Goal: Task Accomplishment & Management: Check status

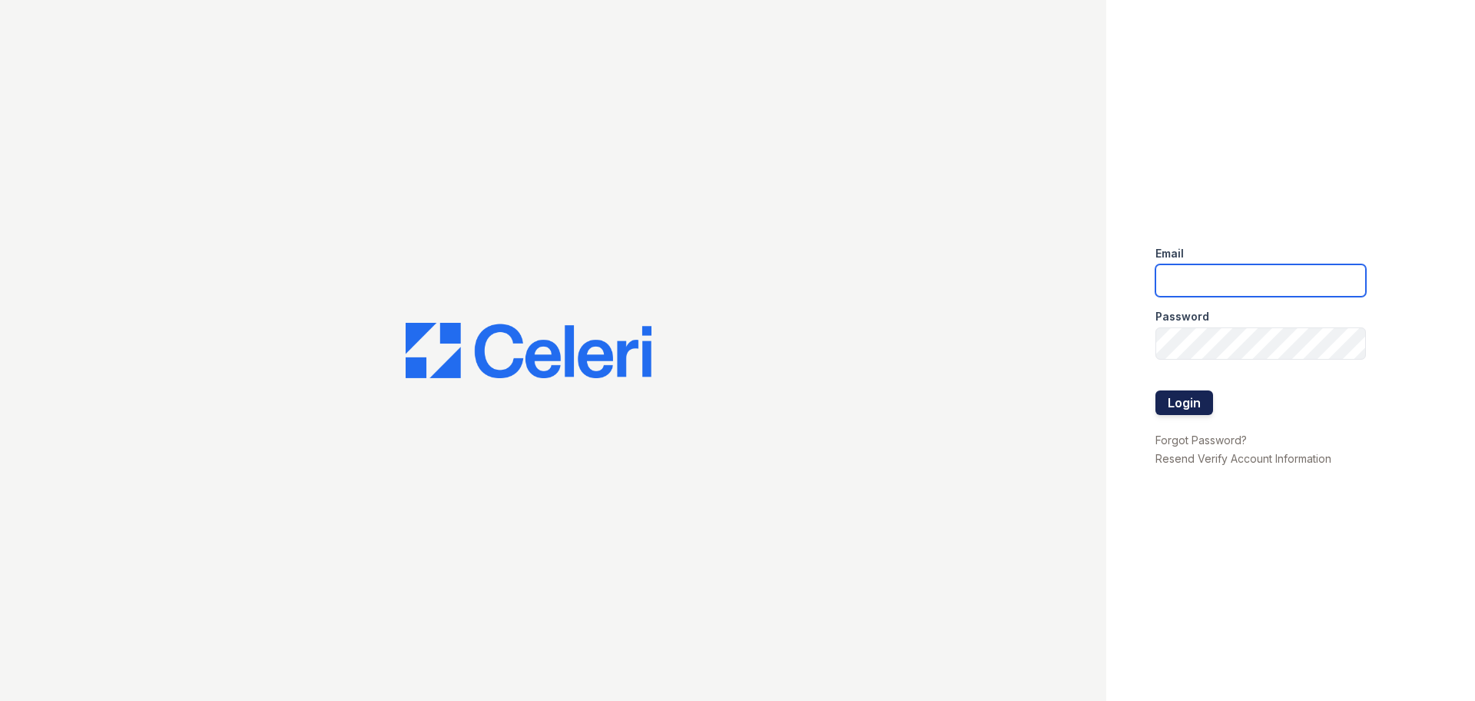
type input "jjordan@rushmoremgmt.com"
click at [1184, 406] on button "Login" at bounding box center [1184, 402] width 58 height 25
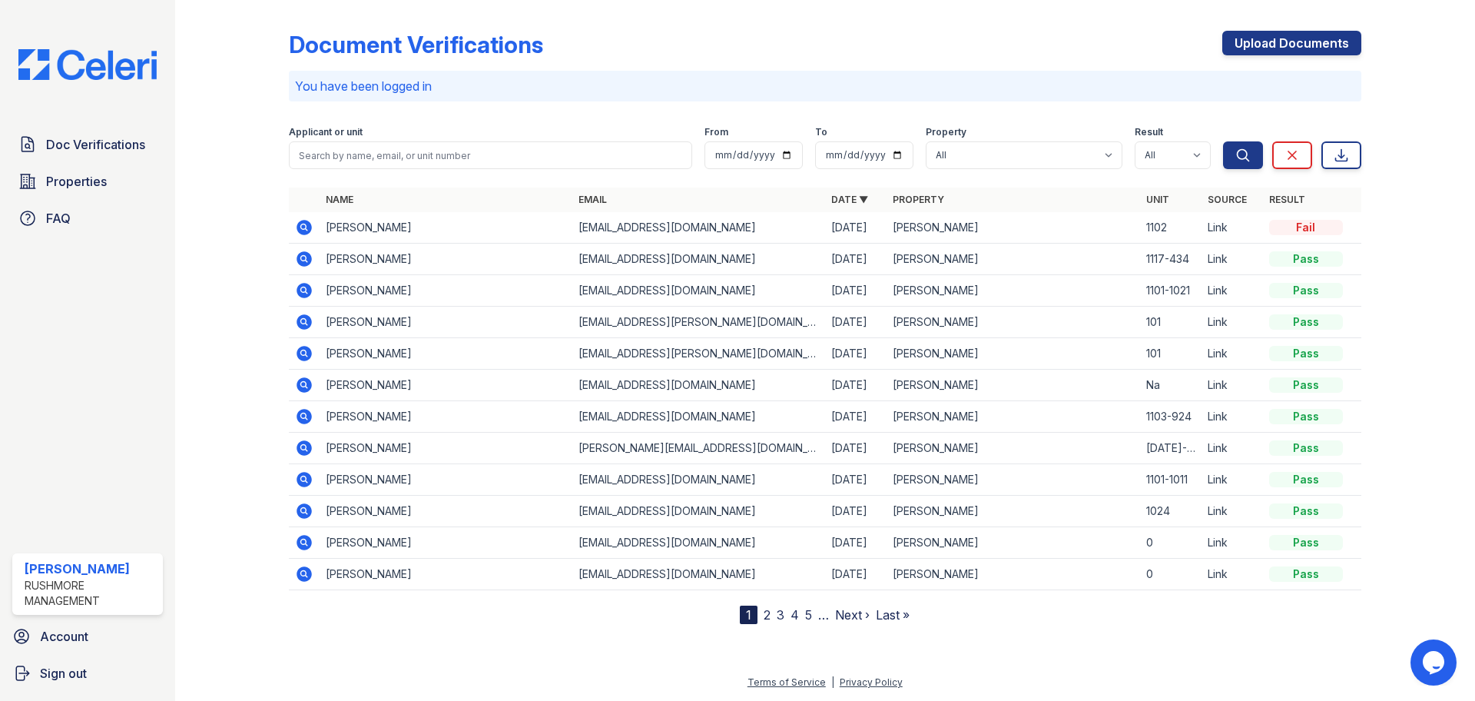
click at [806, 614] on link "5" at bounding box center [808, 614] width 7 height 15
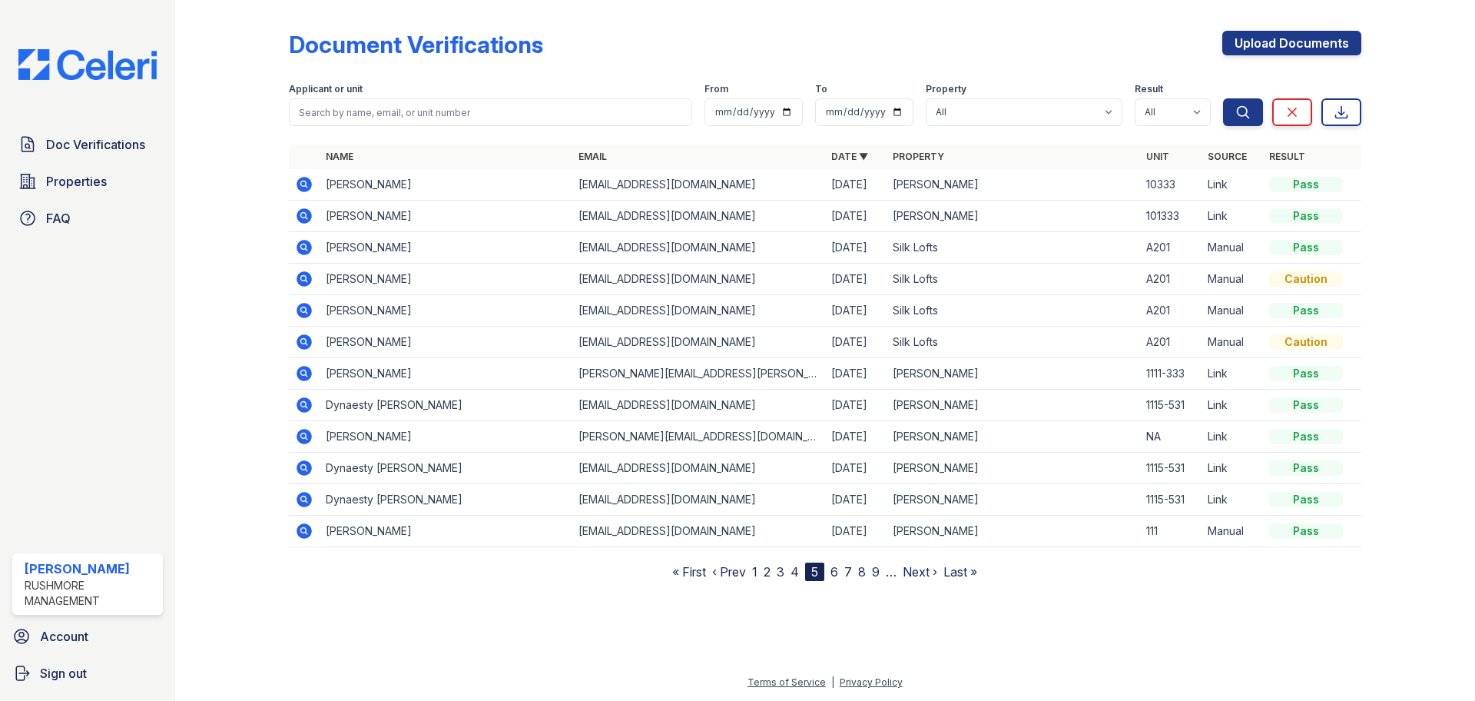
click at [877, 570] on link "9" at bounding box center [876, 571] width 8 height 15
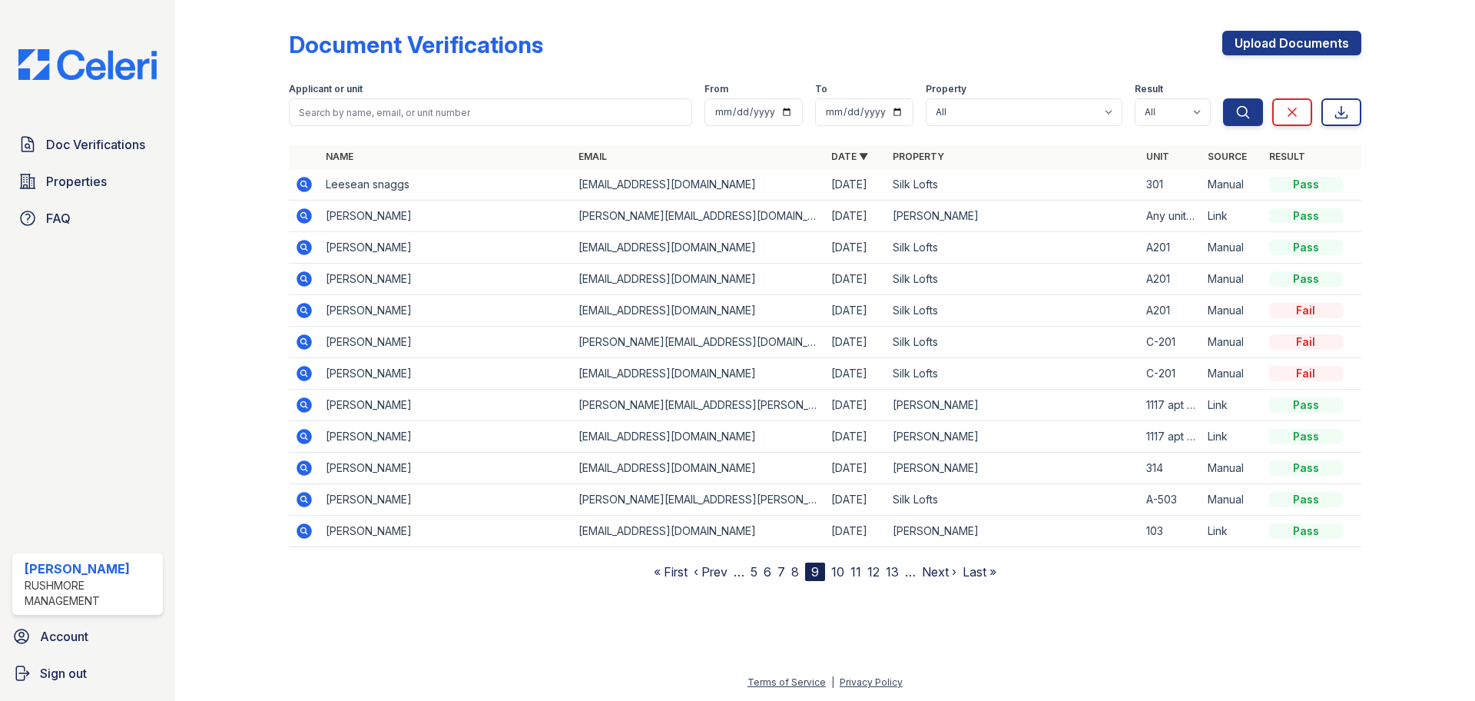
click at [841, 573] on link "10" at bounding box center [837, 571] width 13 height 15
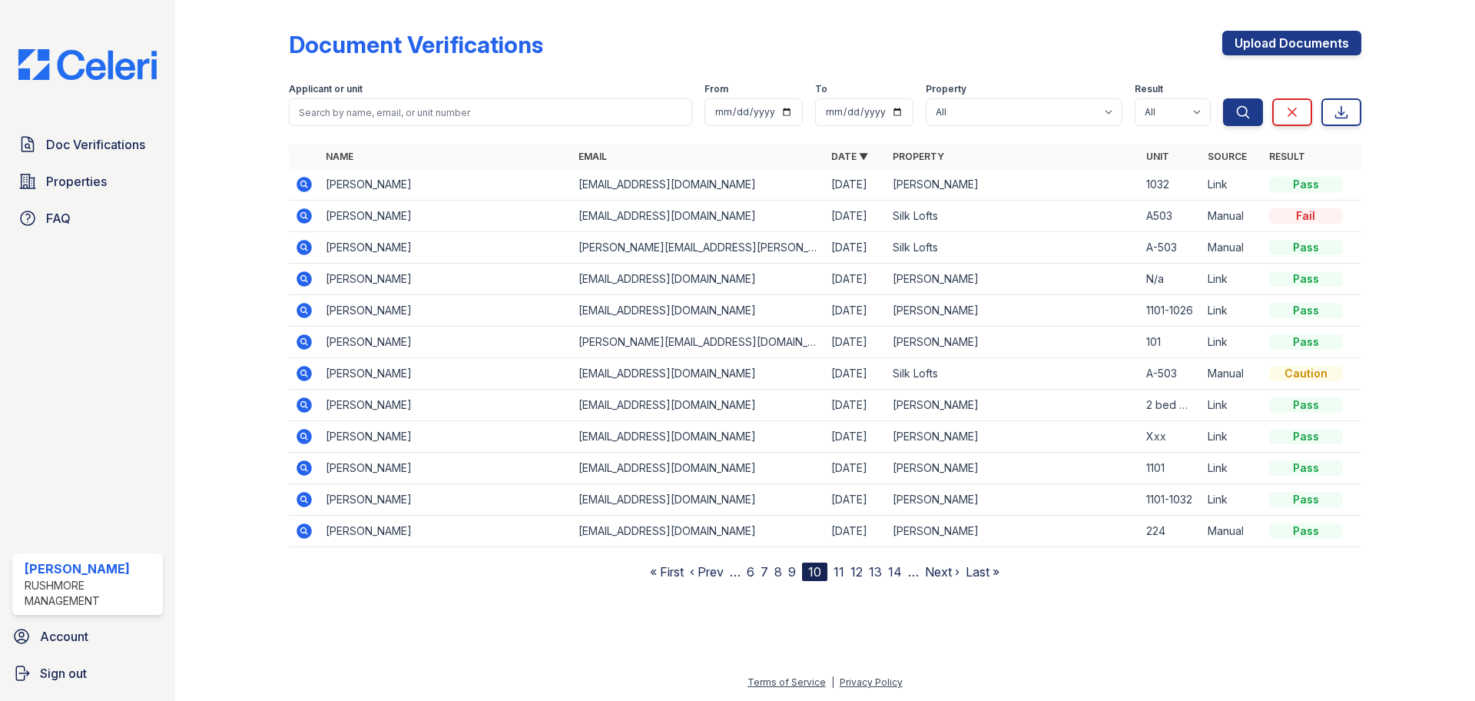
click at [788, 571] on link "9" at bounding box center [792, 571] width 8 height 15
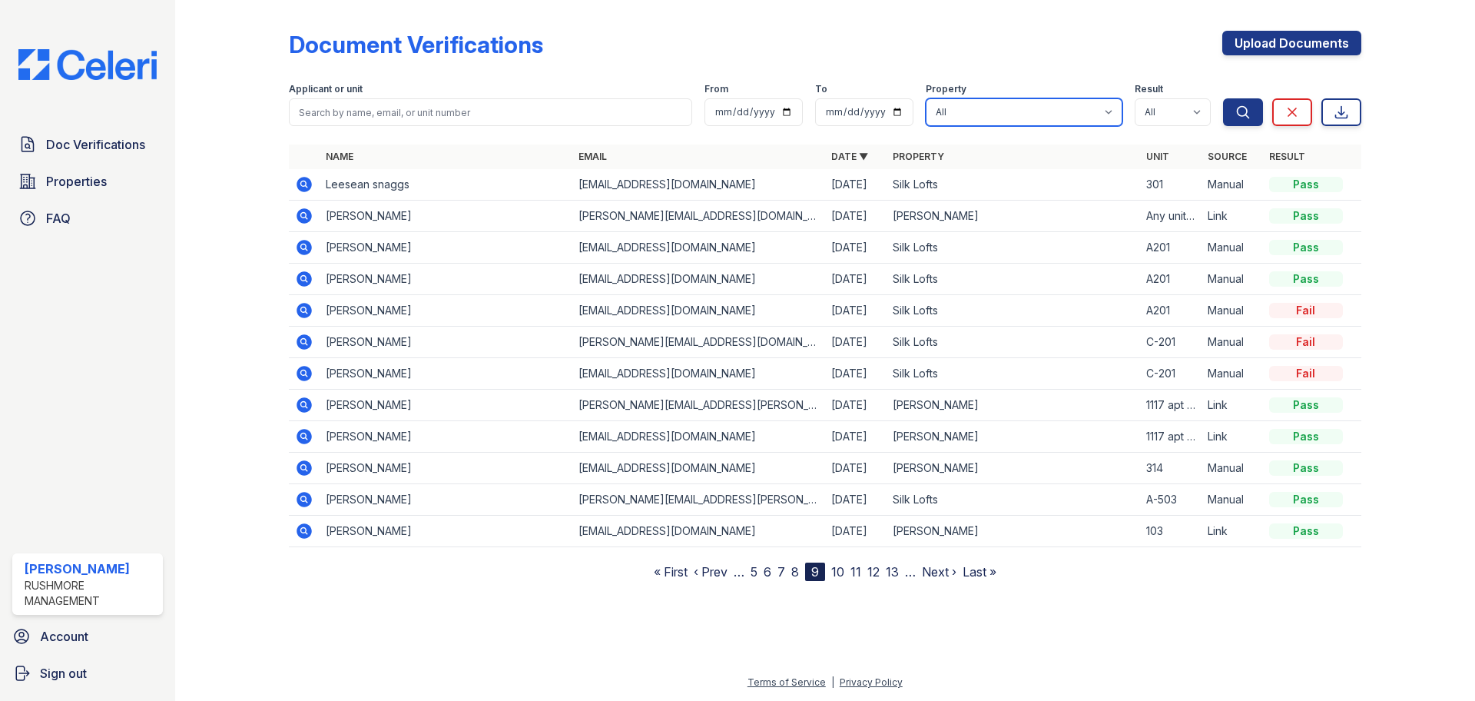
click at [1101, 111] on select "All Cameron Pointe Silk Lofts Sylvan Woods Howell" at bounding box center [1024, 112] width 197 height 28
select select "592"
click at [926, 98] on select "All Cameron Pointe Silk Lofts Sylvan Woods Howell" at bounding box center [1024, 112] width 197 height 28
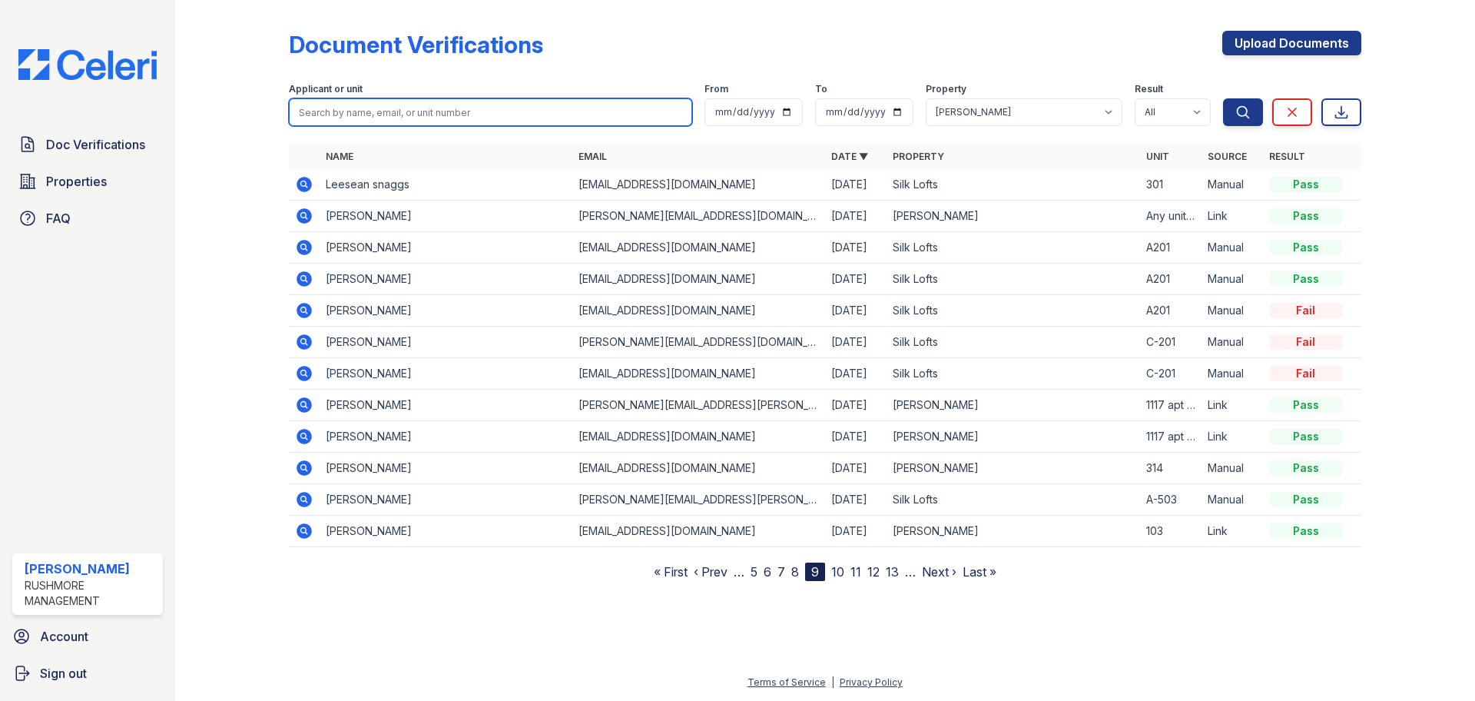
click at [615, 111] on input "search" at bounding box center [490, 112] width 403 height 28
type input "clark"
click at [1223, 98] on button "Search" at bounding box center [1243, 112] width 40 height 28
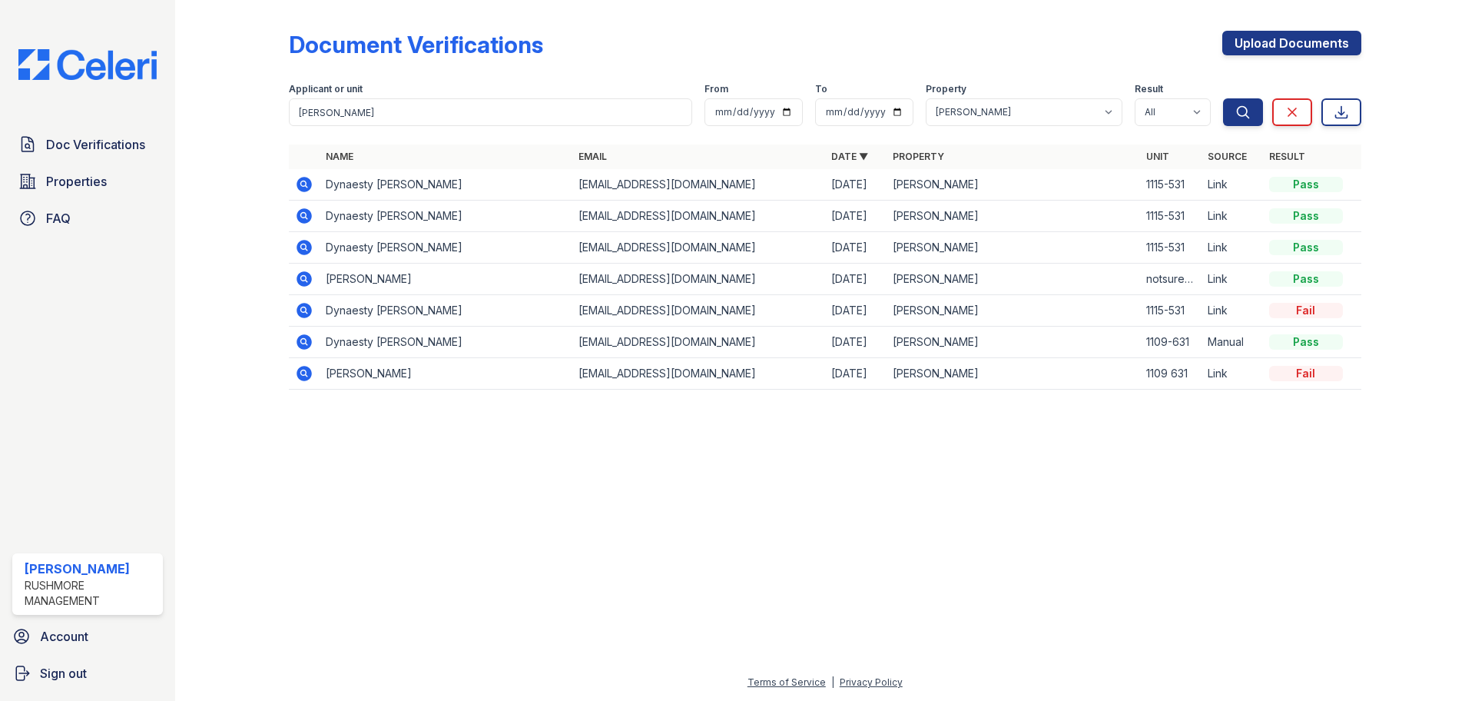
click at [307, 184] on icon at bounding box center [303, 184] width 15 height 15
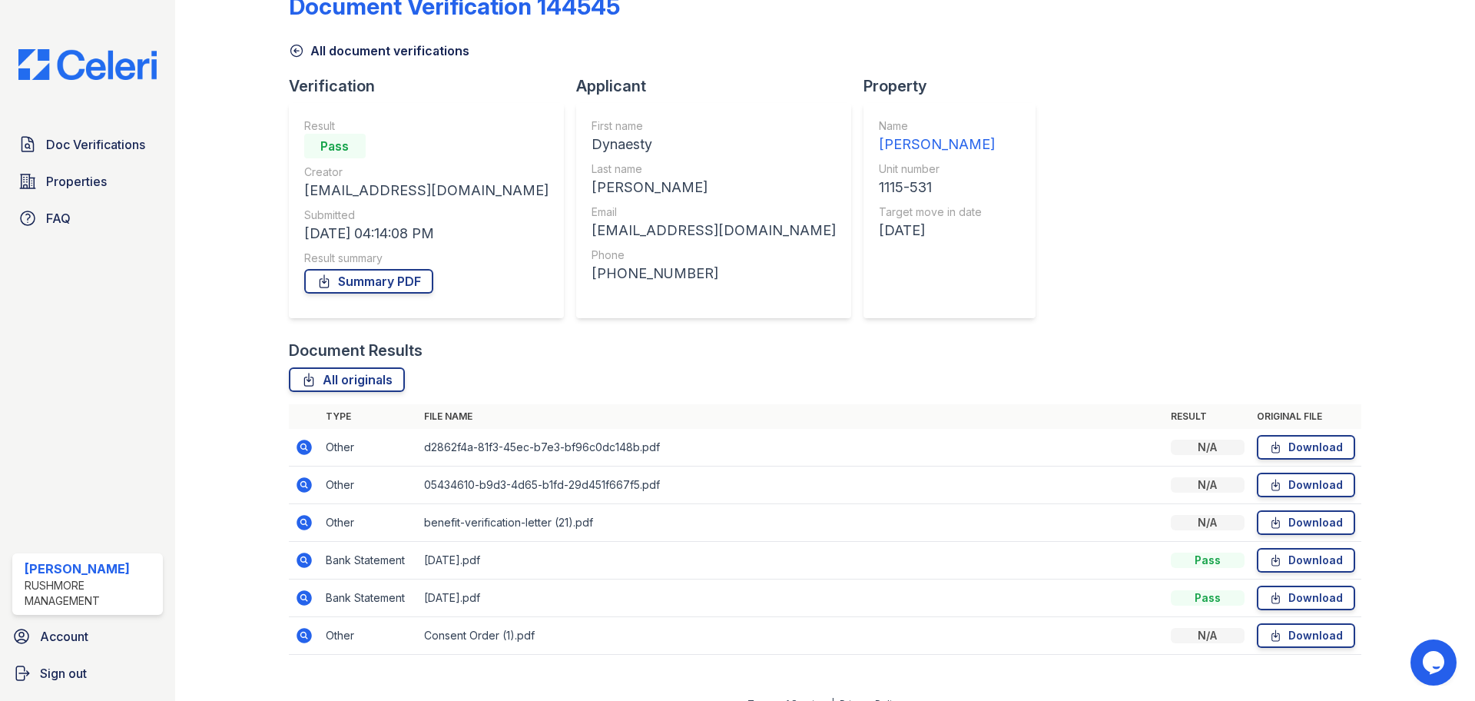
scroll to position [60, 0]
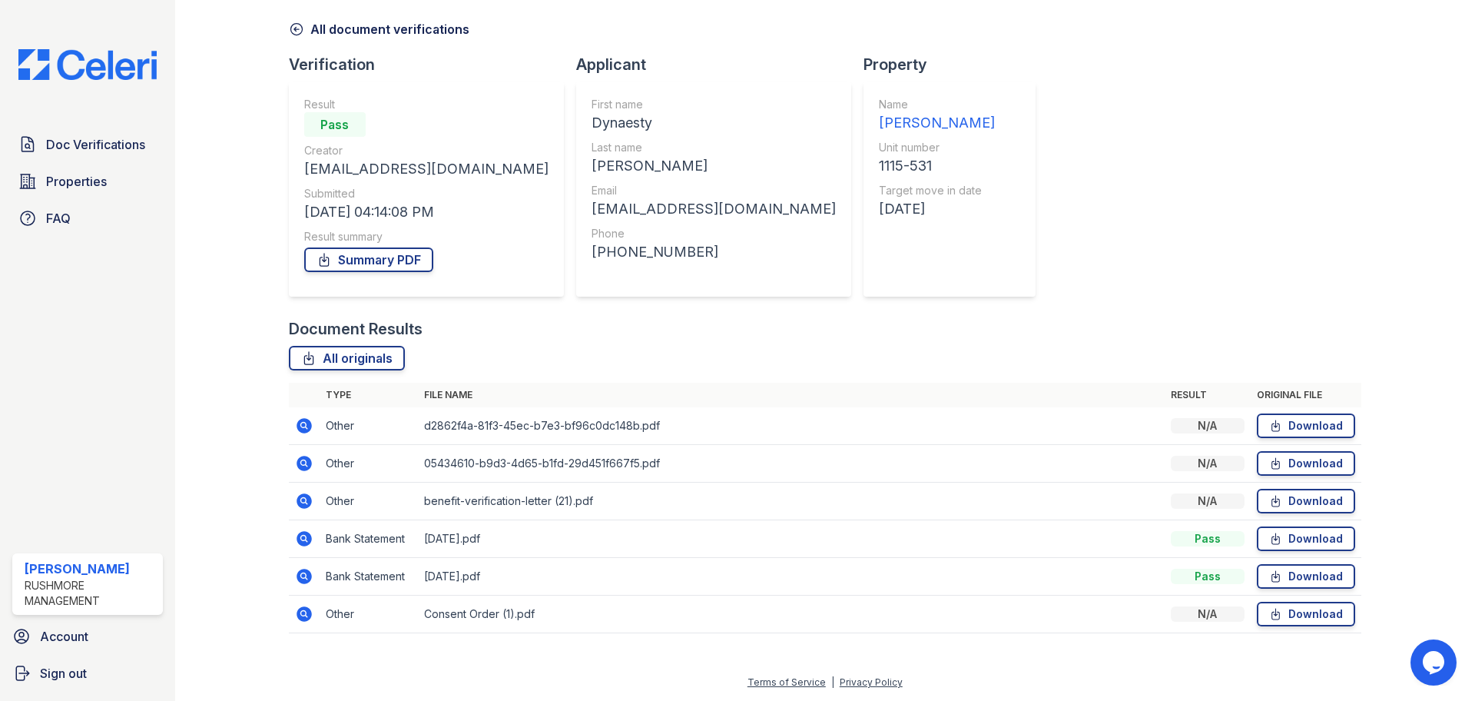
click at [303, 426] on icon at bounding box center [303, 424] width 4 height 4
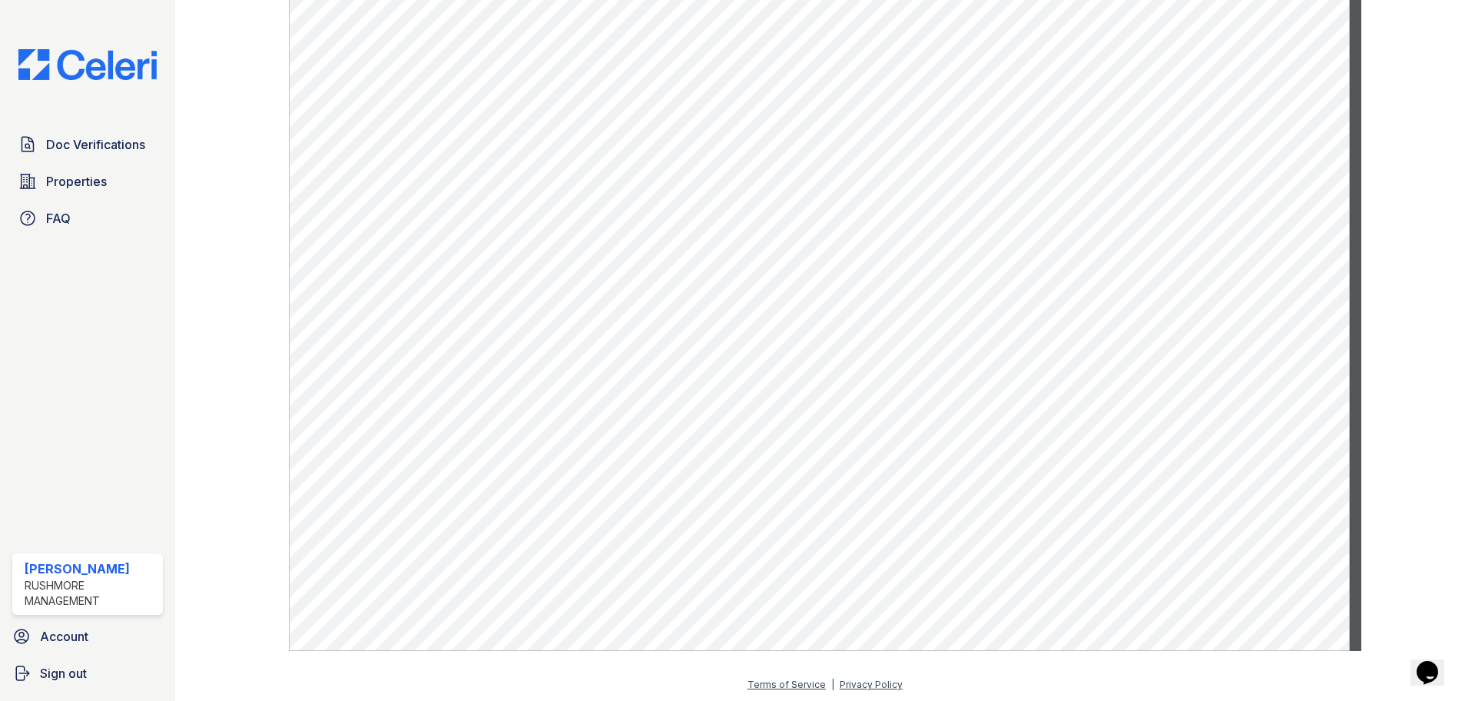
scroll to position [556, 0]
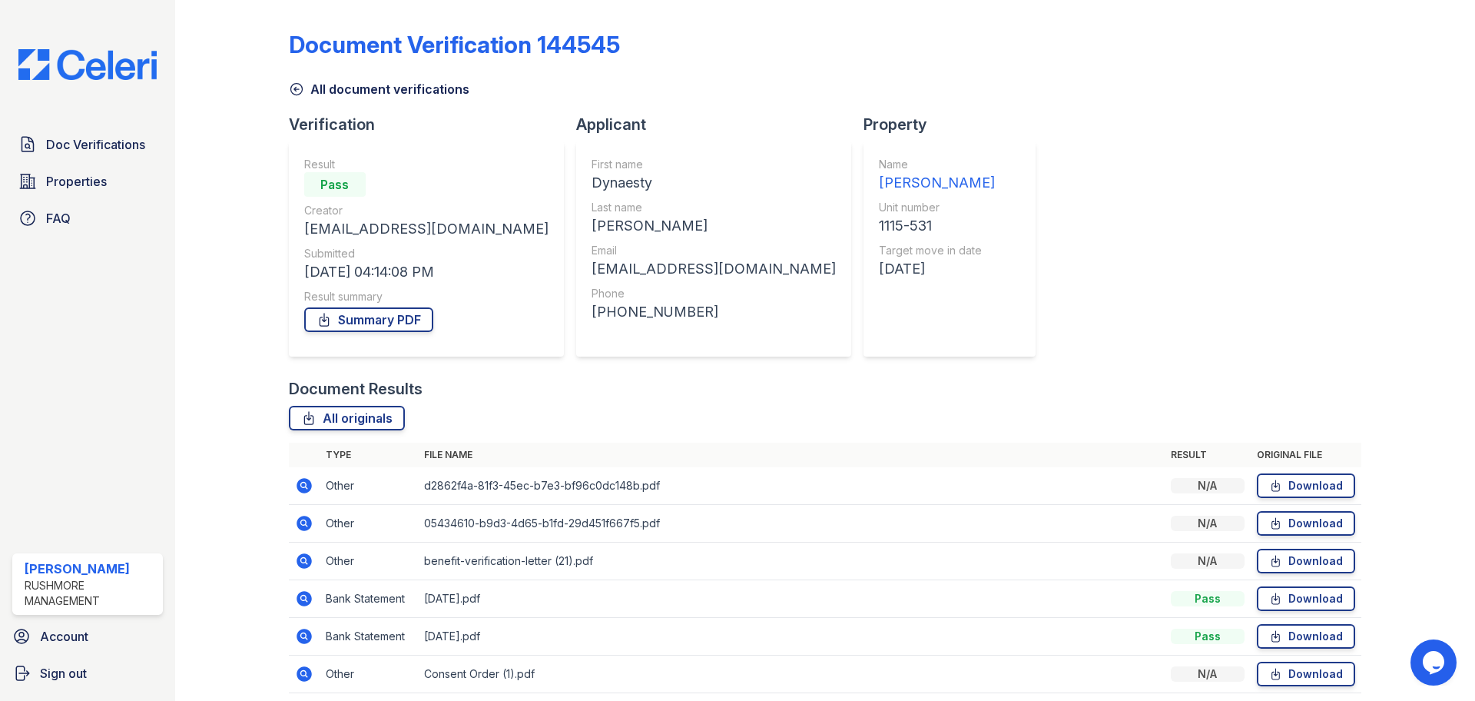
click at [301, 521] on icon at bounding box center [303, 522] width 4 height 4
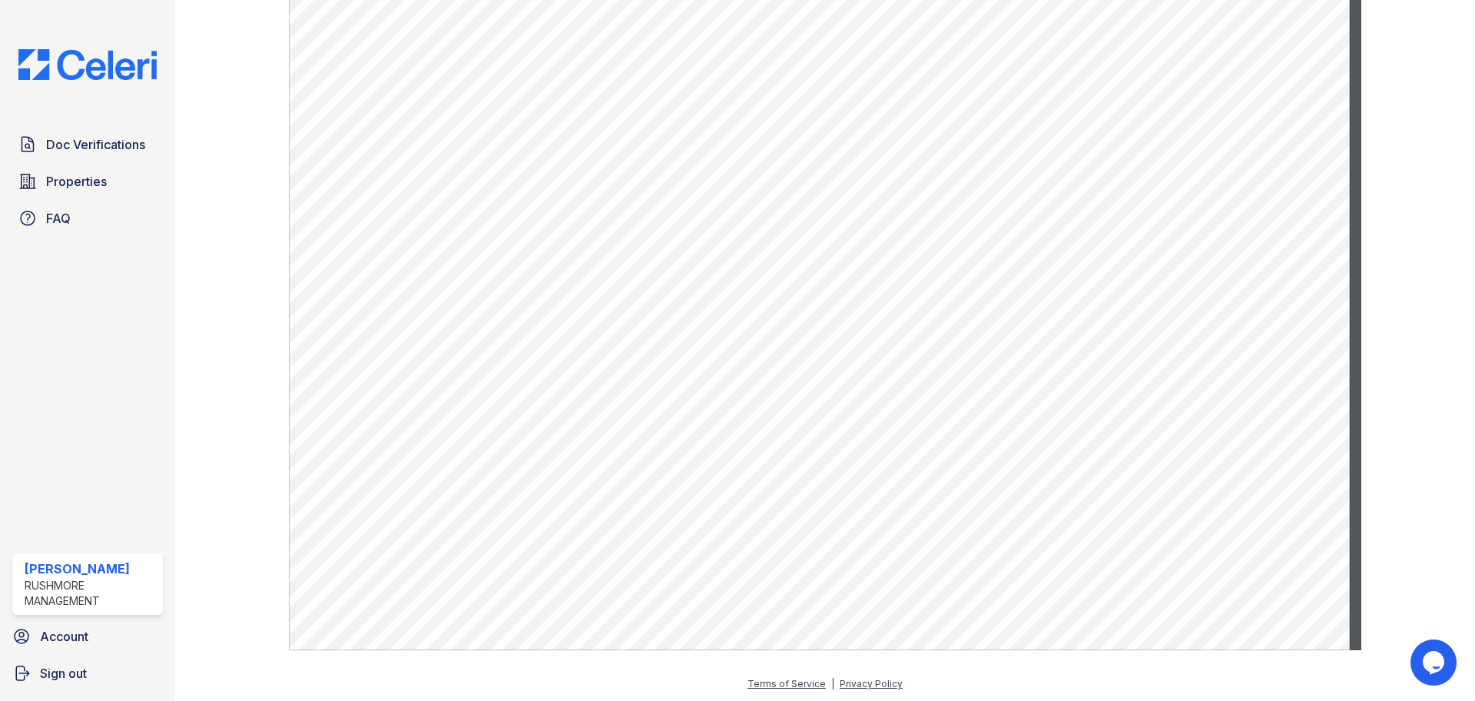
scroll to position [556, 0]
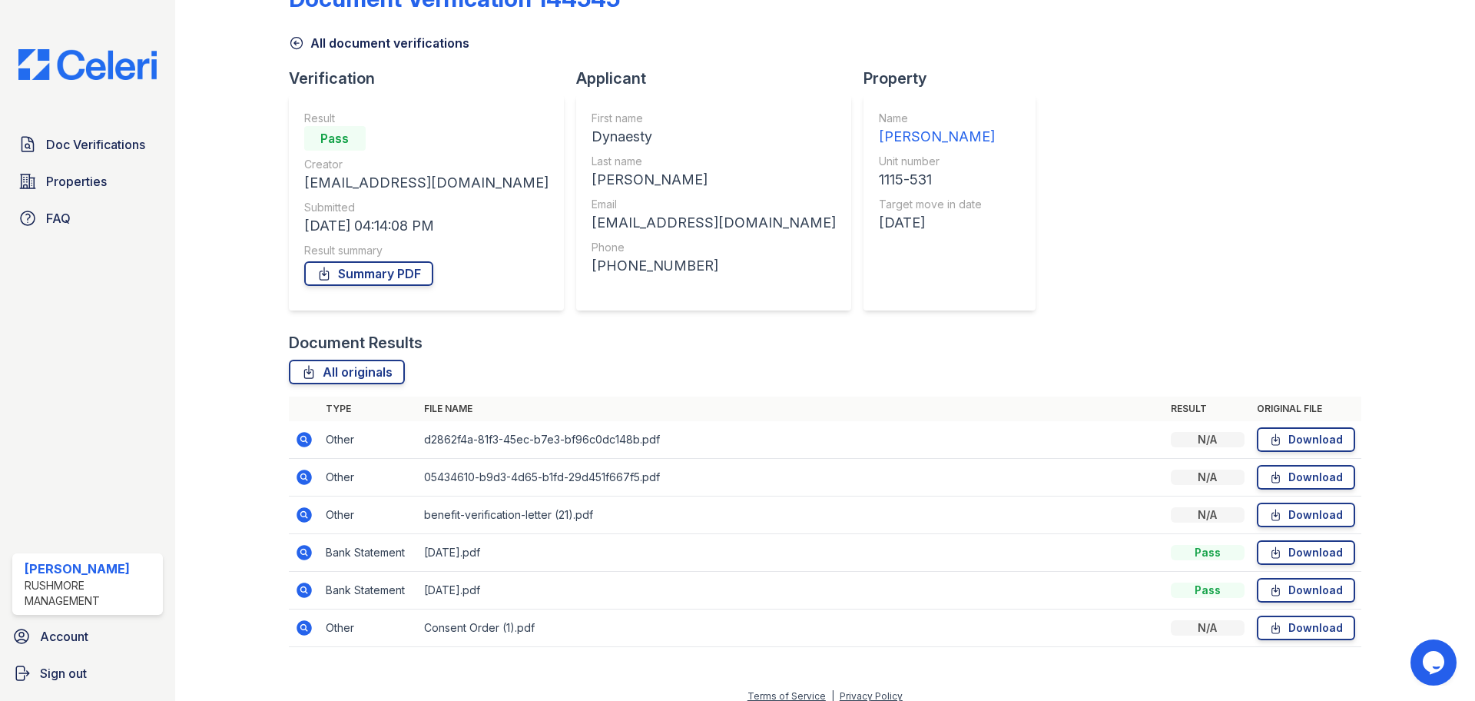
scroll to position [60, 0]
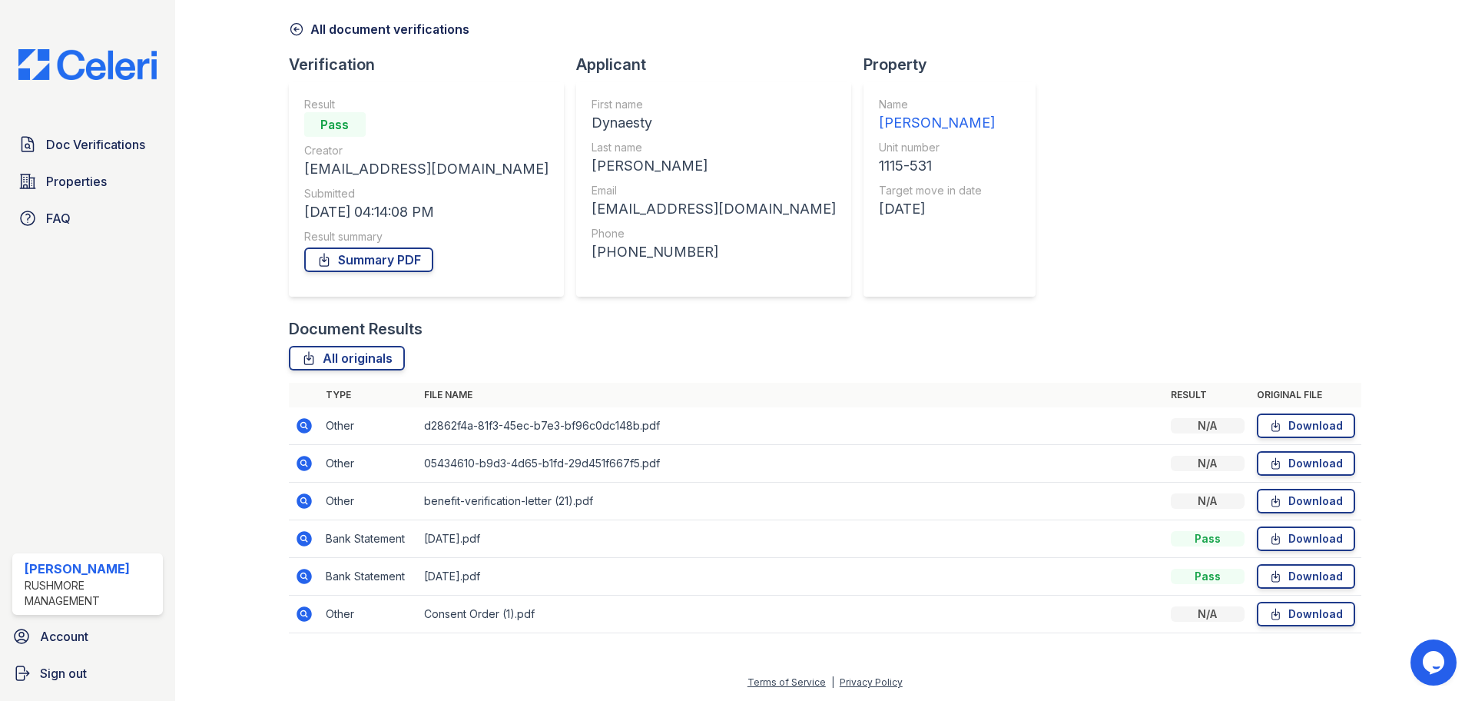
click at [303, 502] on icon at bounding box center [304, 501] width 18 height 18
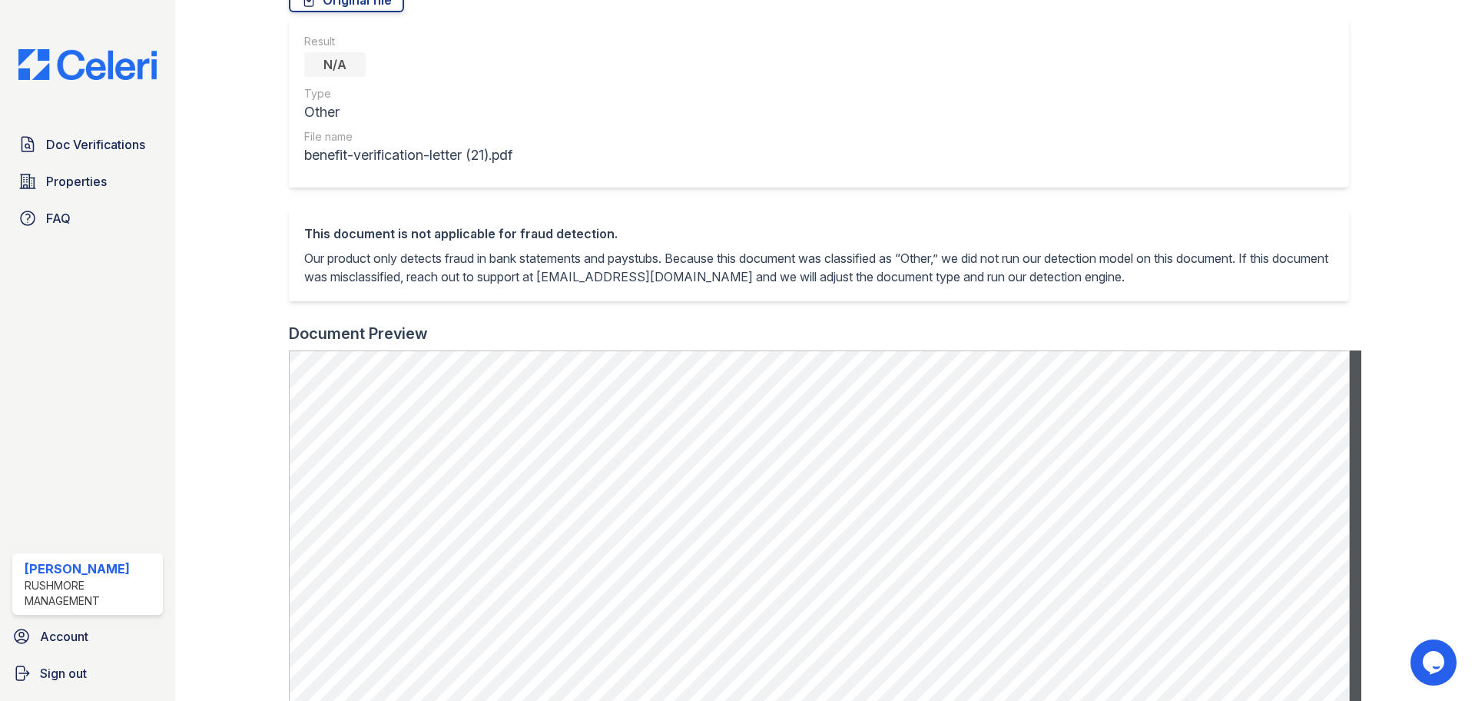
scroll to position [307, 0]
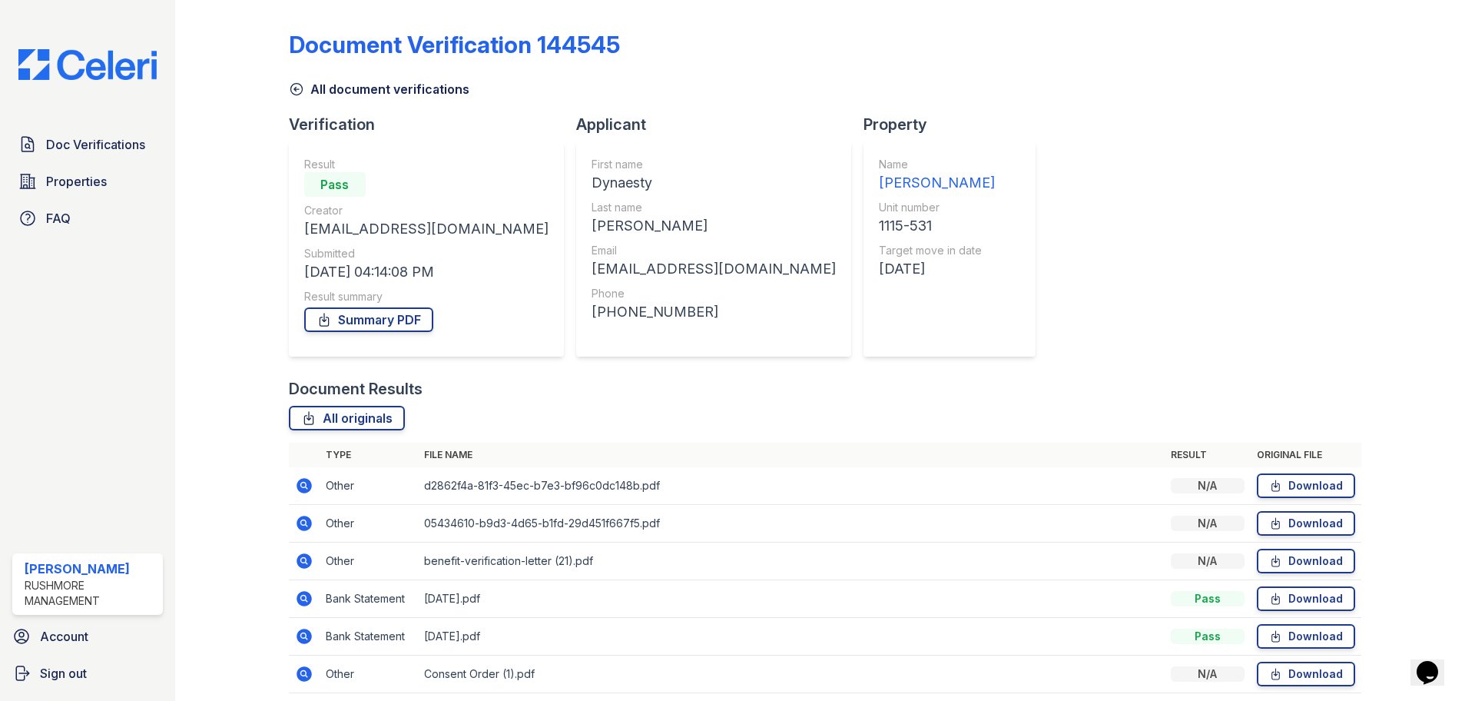
click at [303, 561] on icon at bounding box center [303, 560] width 4 height 4
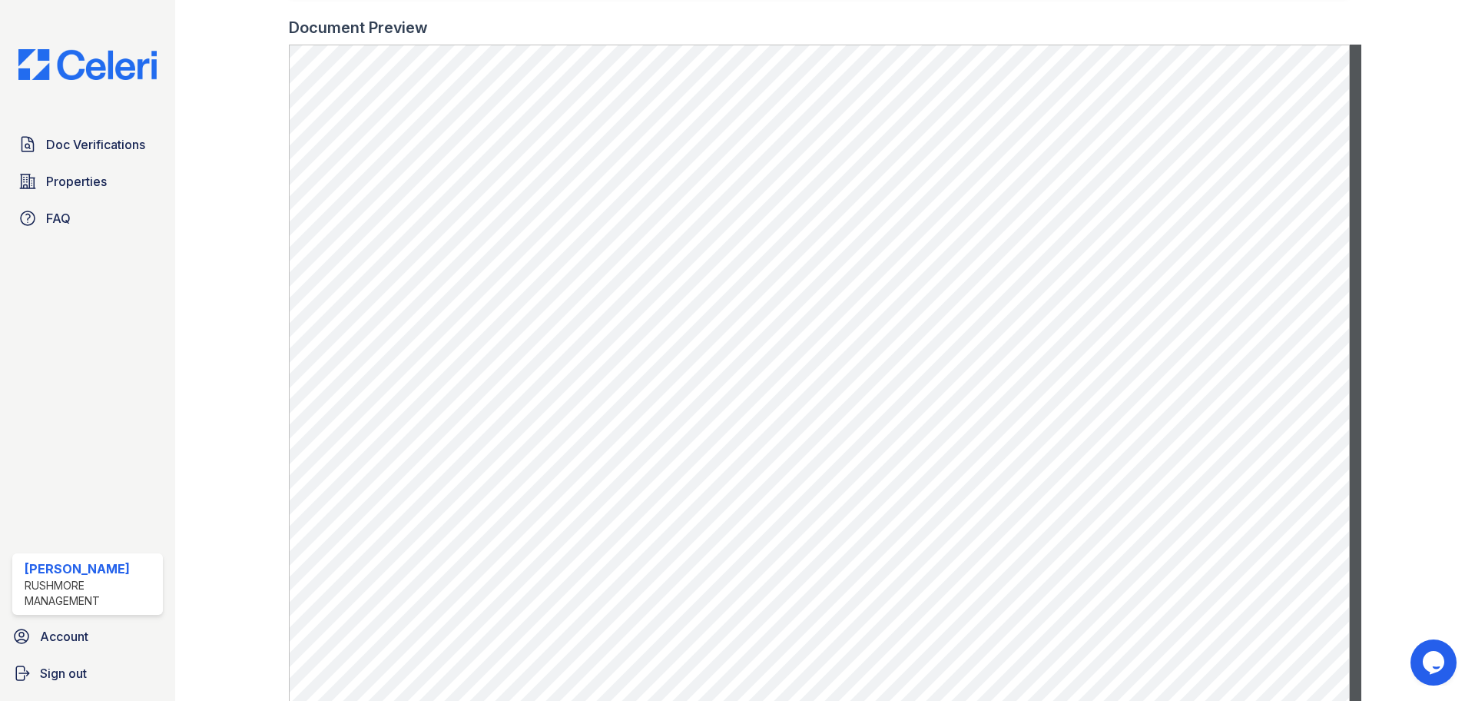
scroll to position [461, 0]
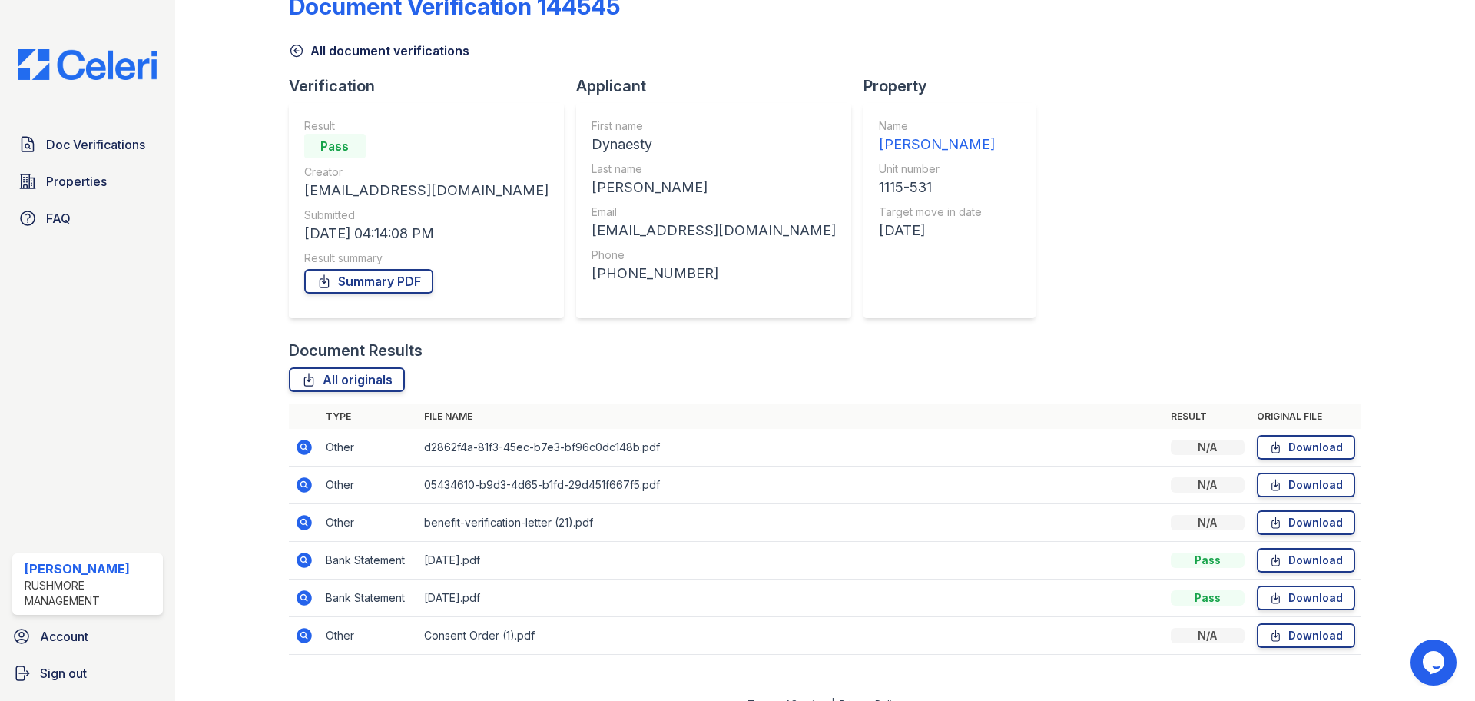
scroll to position [60, 0]
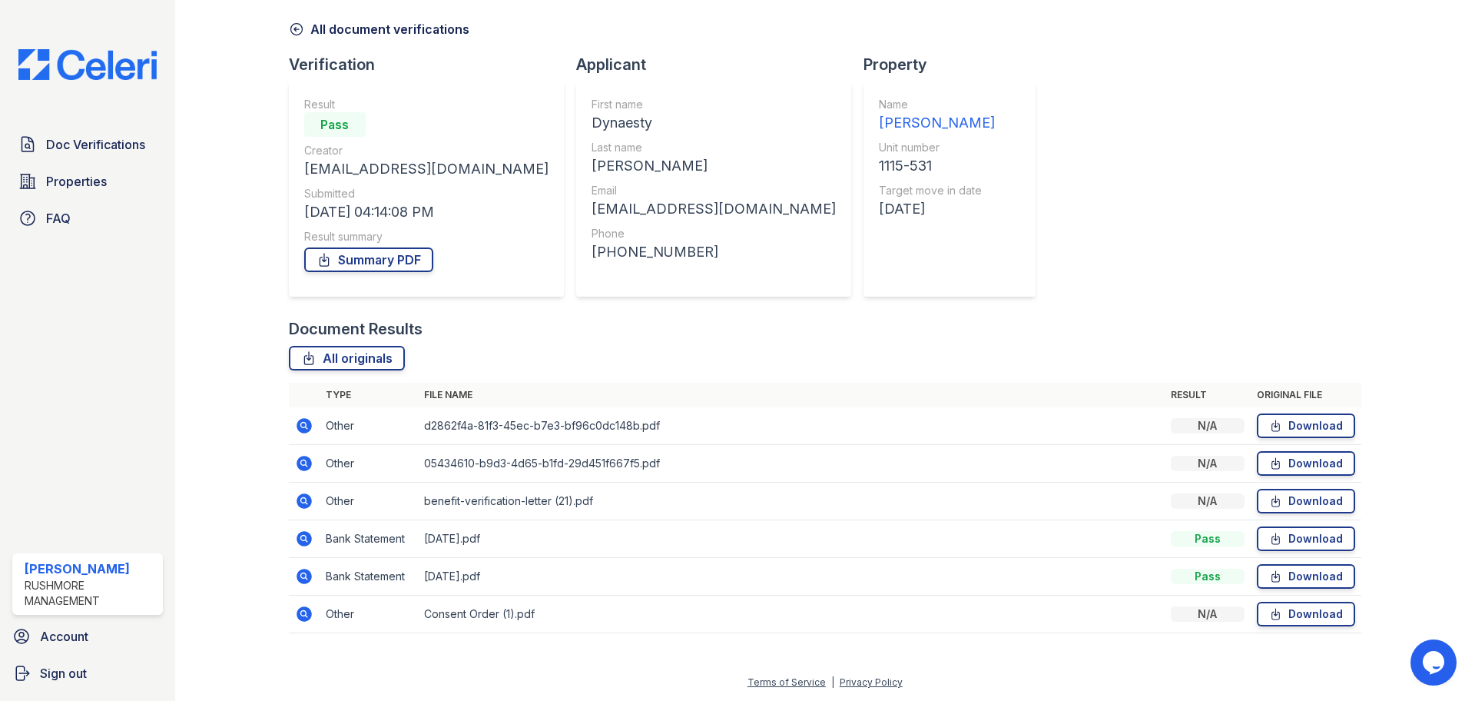
click at [305, 504] on icon at bounding box center [303, 500] width 15 height 15
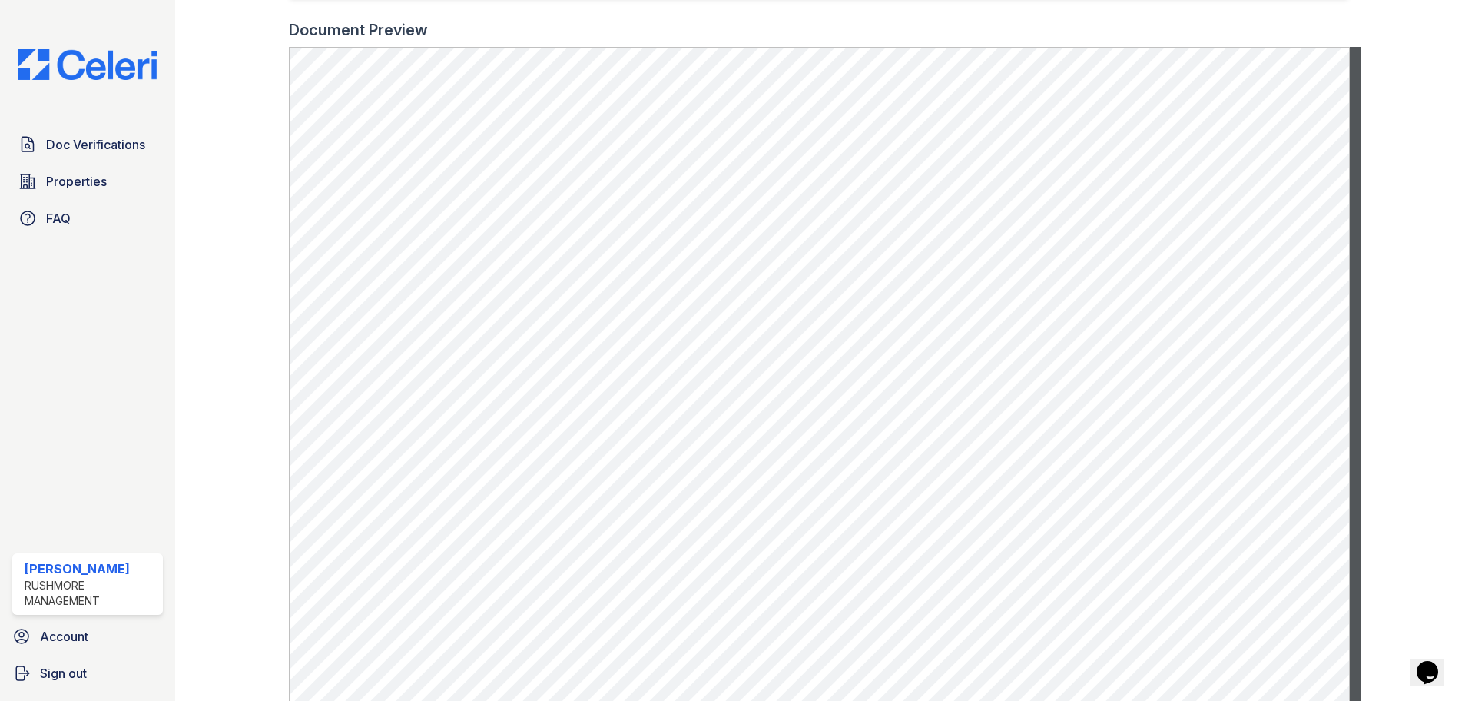
scroll to position [461, 0]
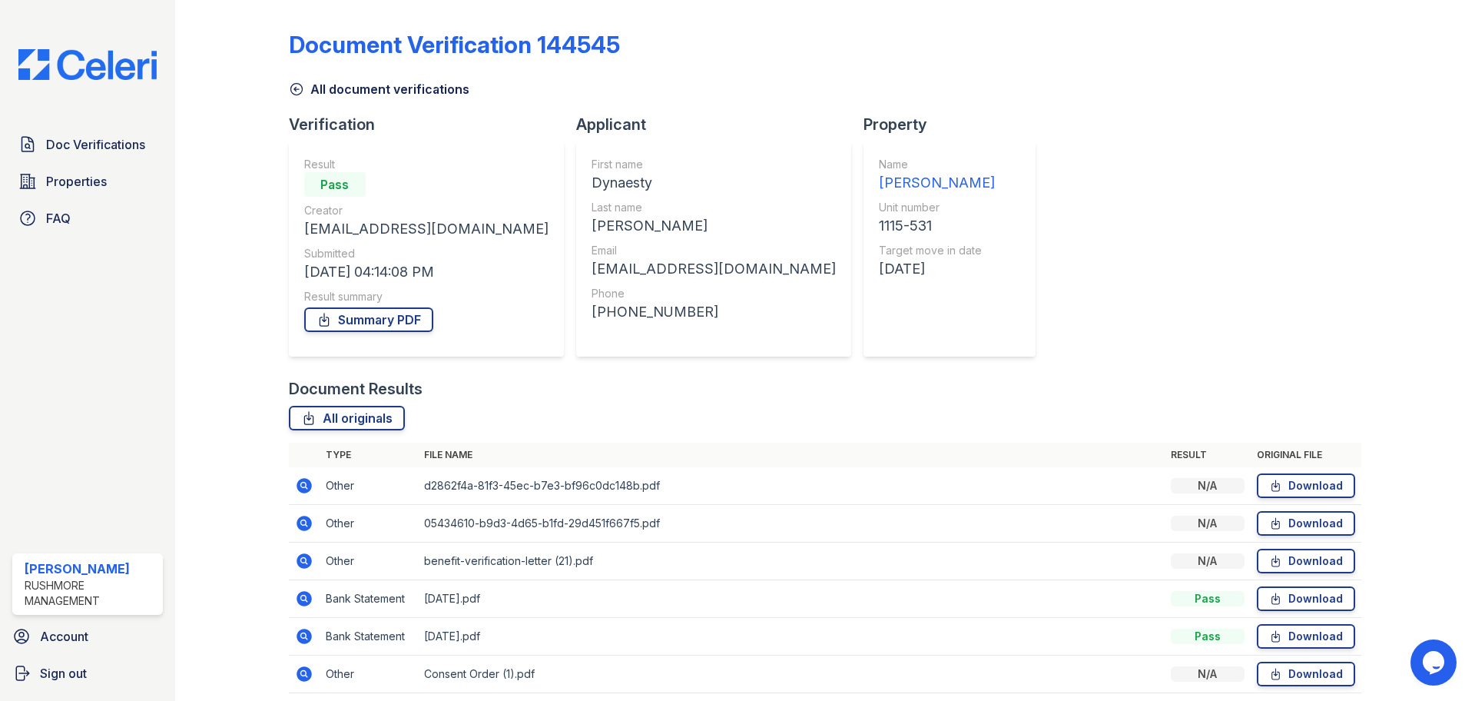
click at [305, 603] on icon at bounding box center [303, 598] width 15 height 15
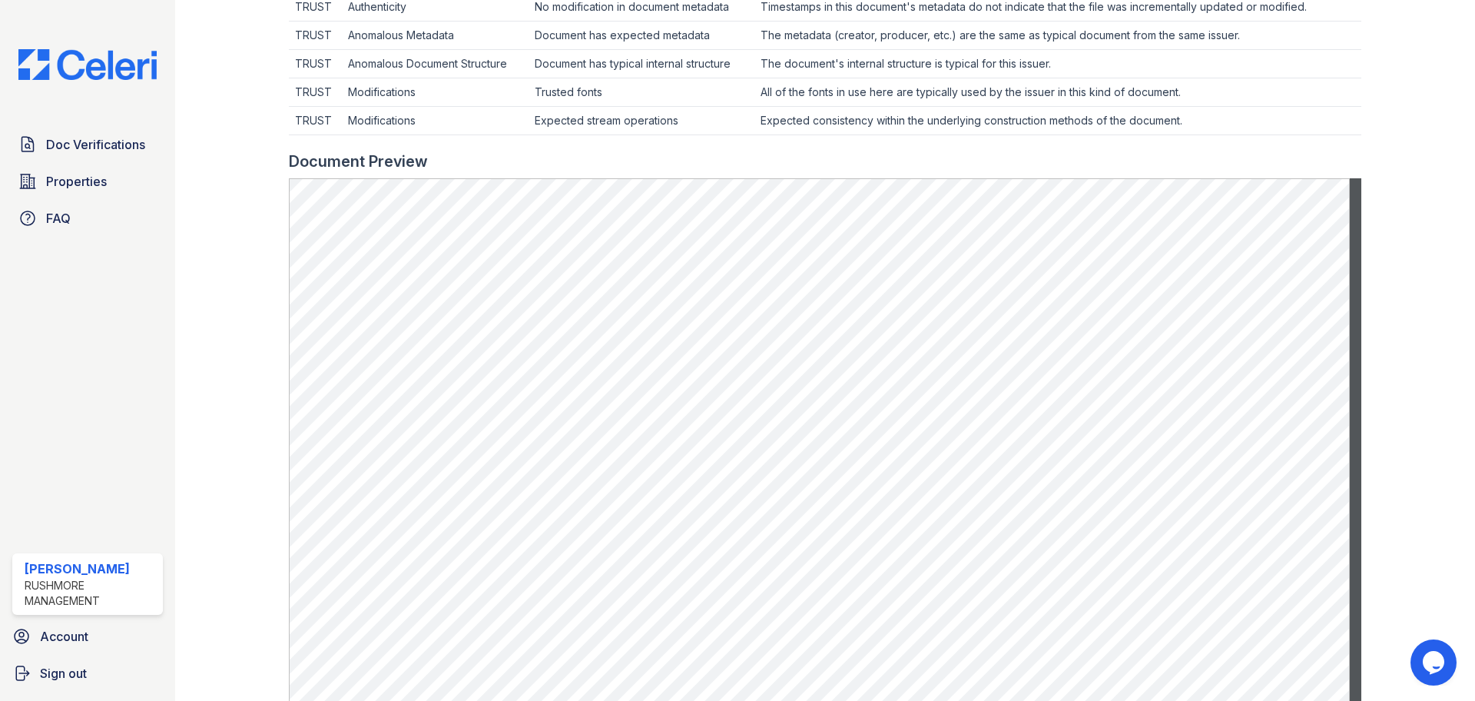
scroll to position [459, 0]
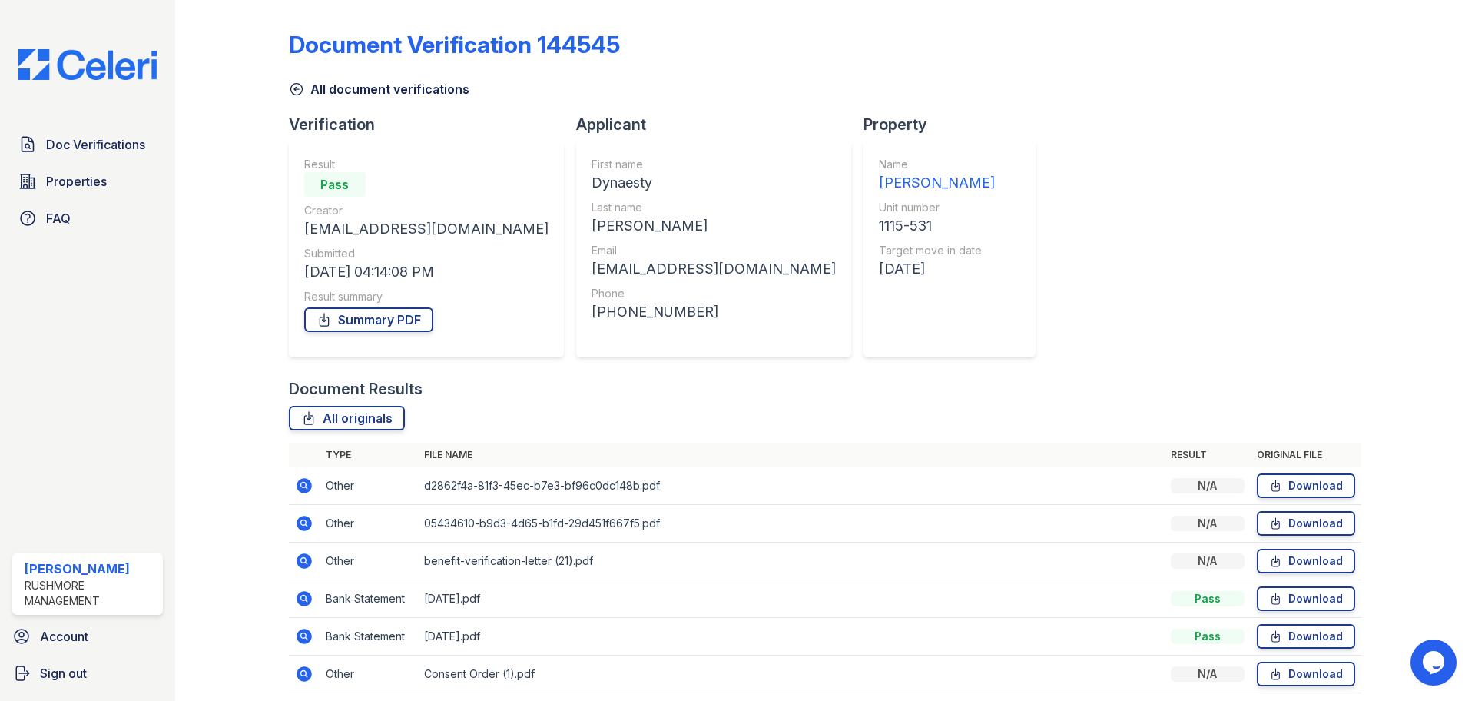
click at [305, 636] on icon at bounding box center [304, 636] width 18 height 18
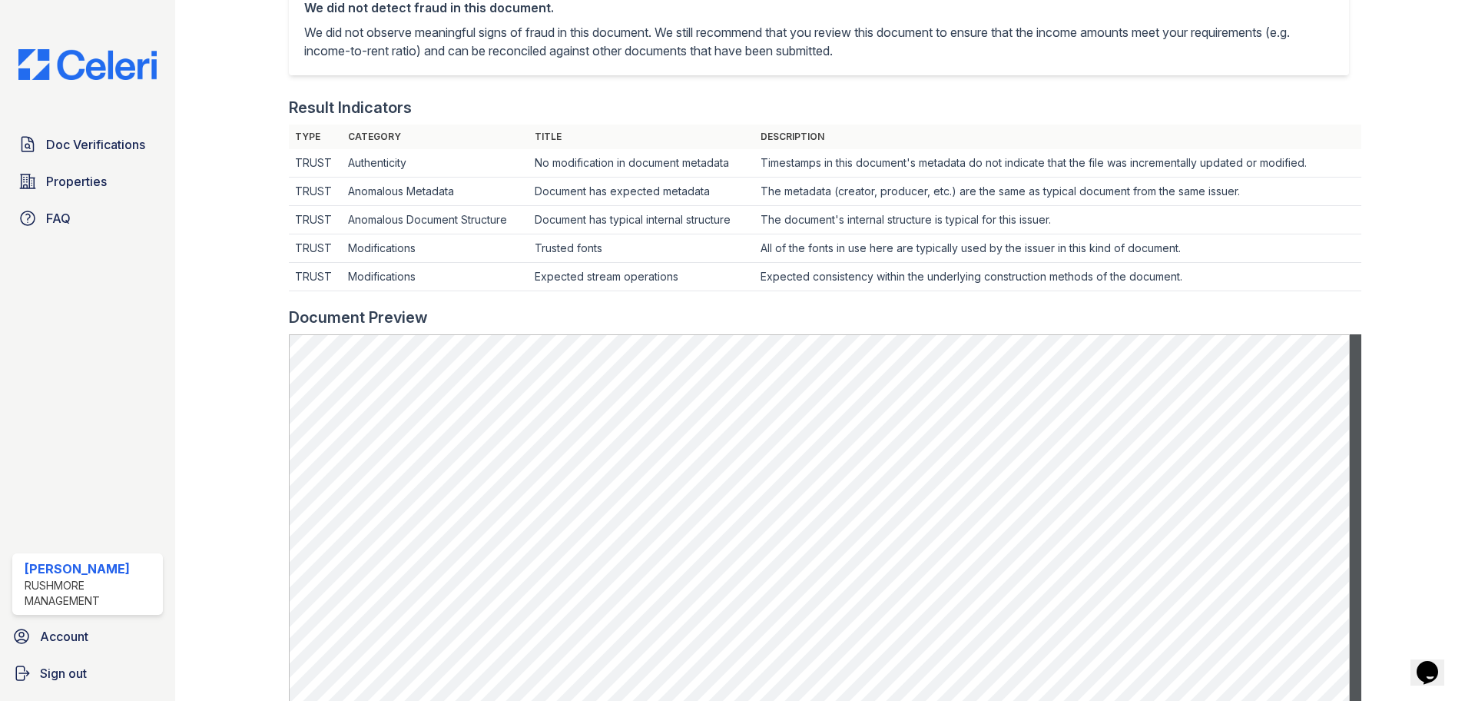
scroll to position [384, 0]
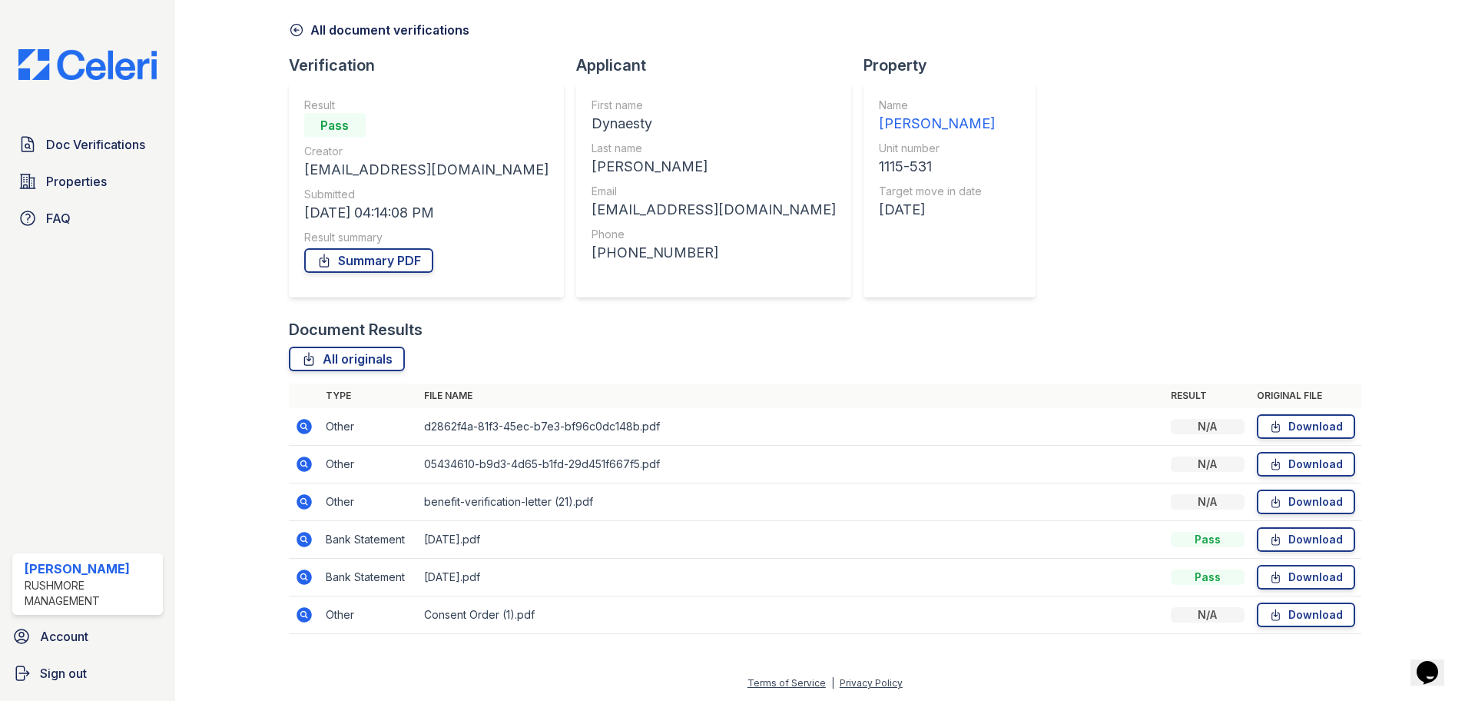
scroll to position [60, 0]
click at [295, 611] on icon at bounding box center [304, 613] width 18 height 18
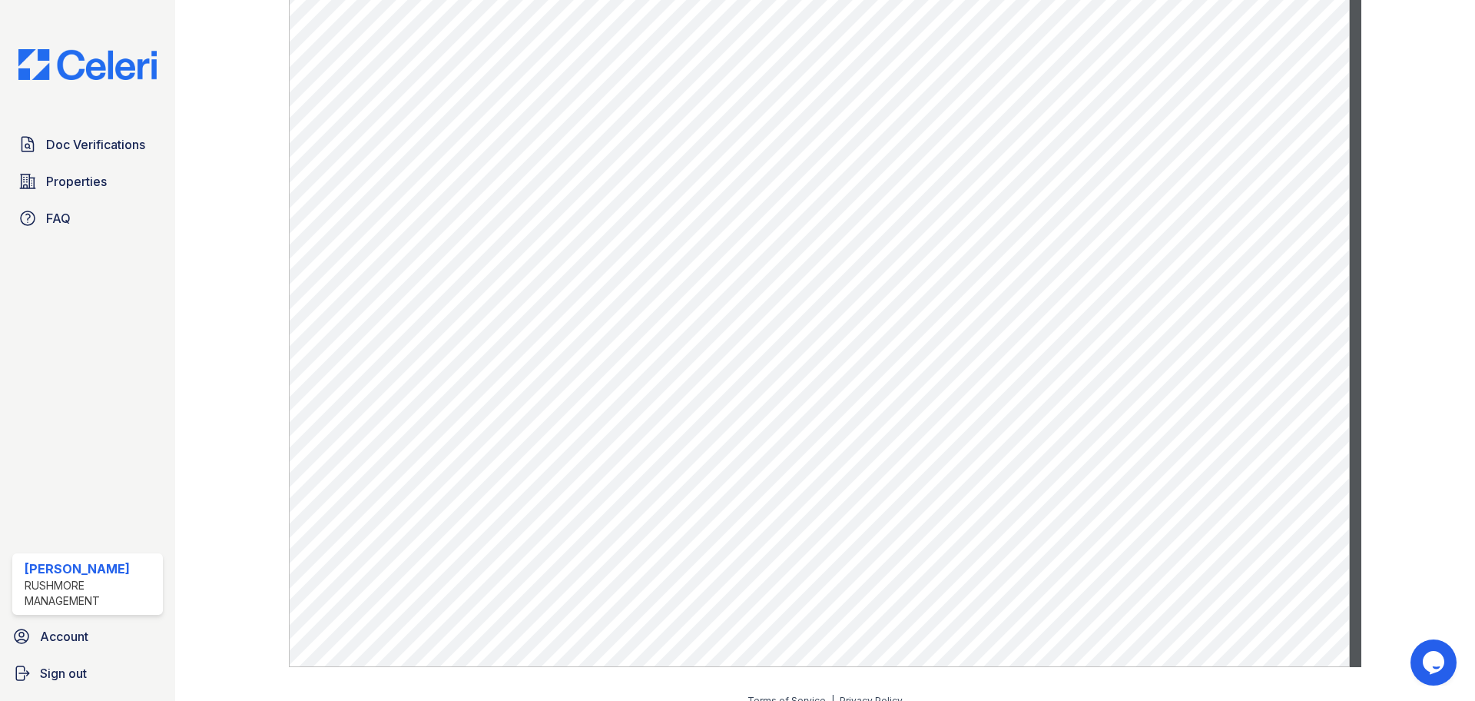
scroll to position [556, 0]
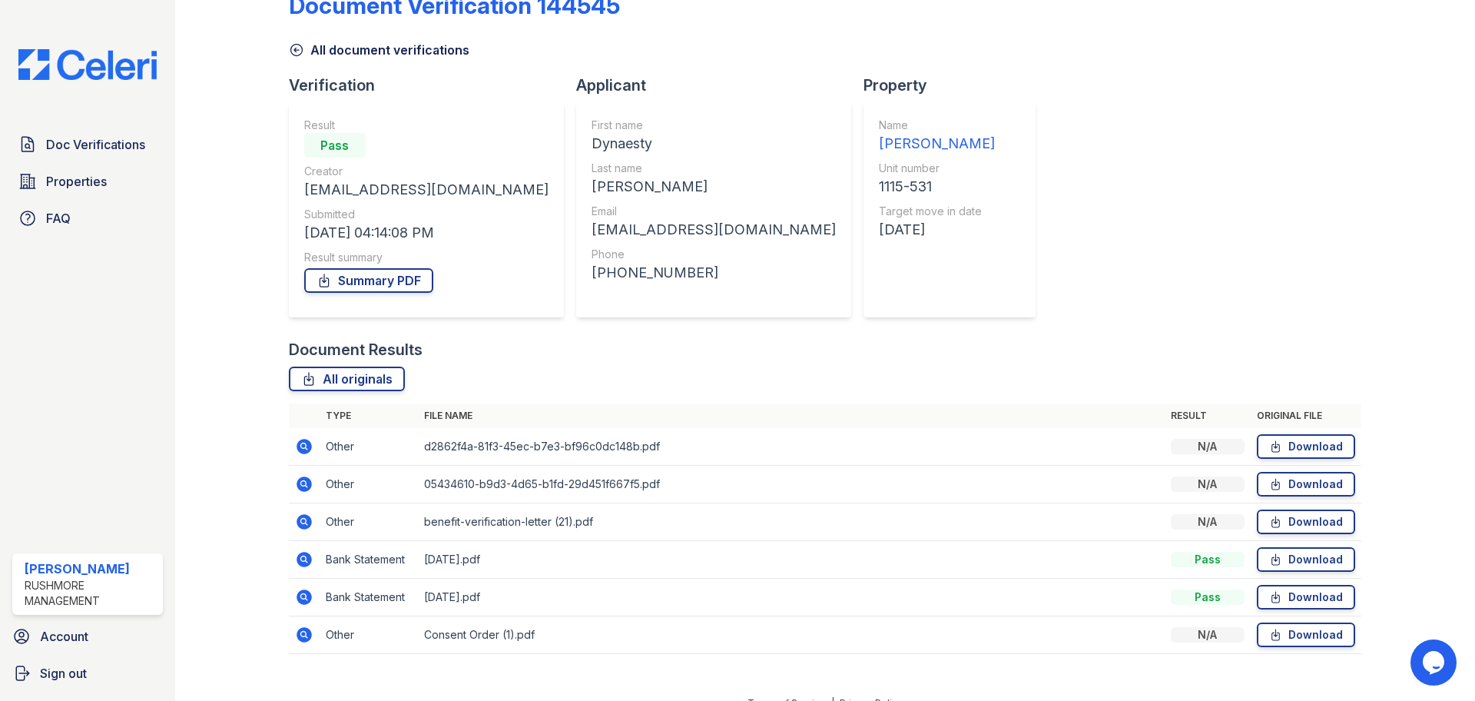
scroll to position [60, 0]
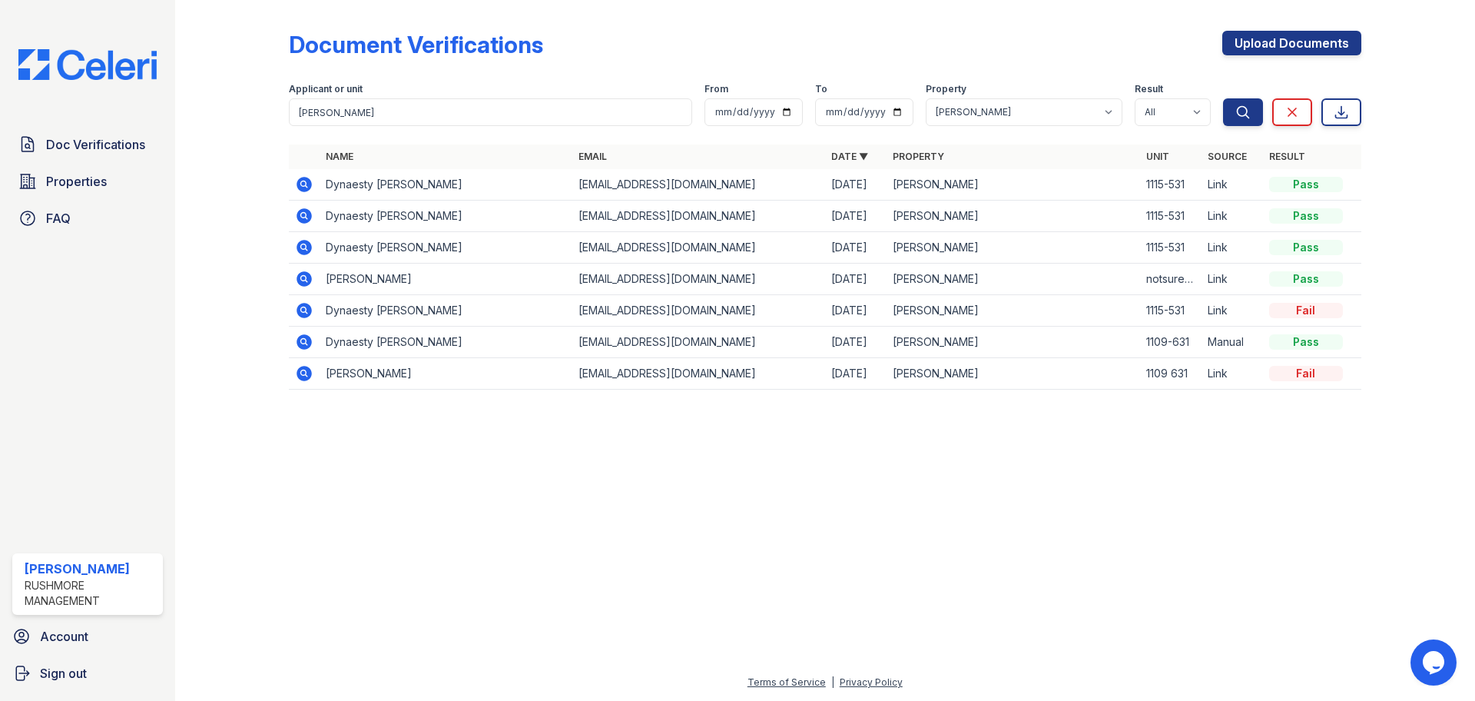
click at [299, 215] on icon at bounding box center [303, 215] width 15 height 15
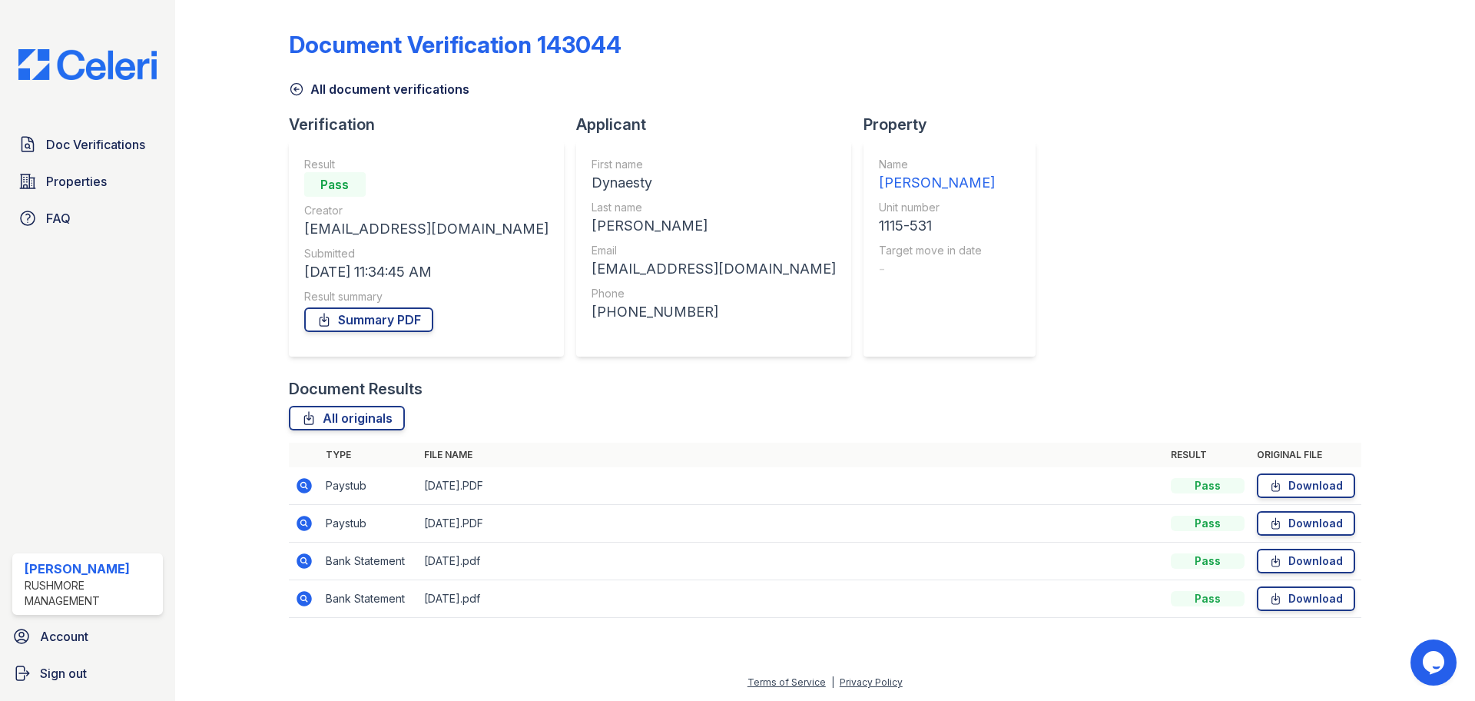
click at [302, 489] on icon at bounding box center [303, 485] width 15 height 15
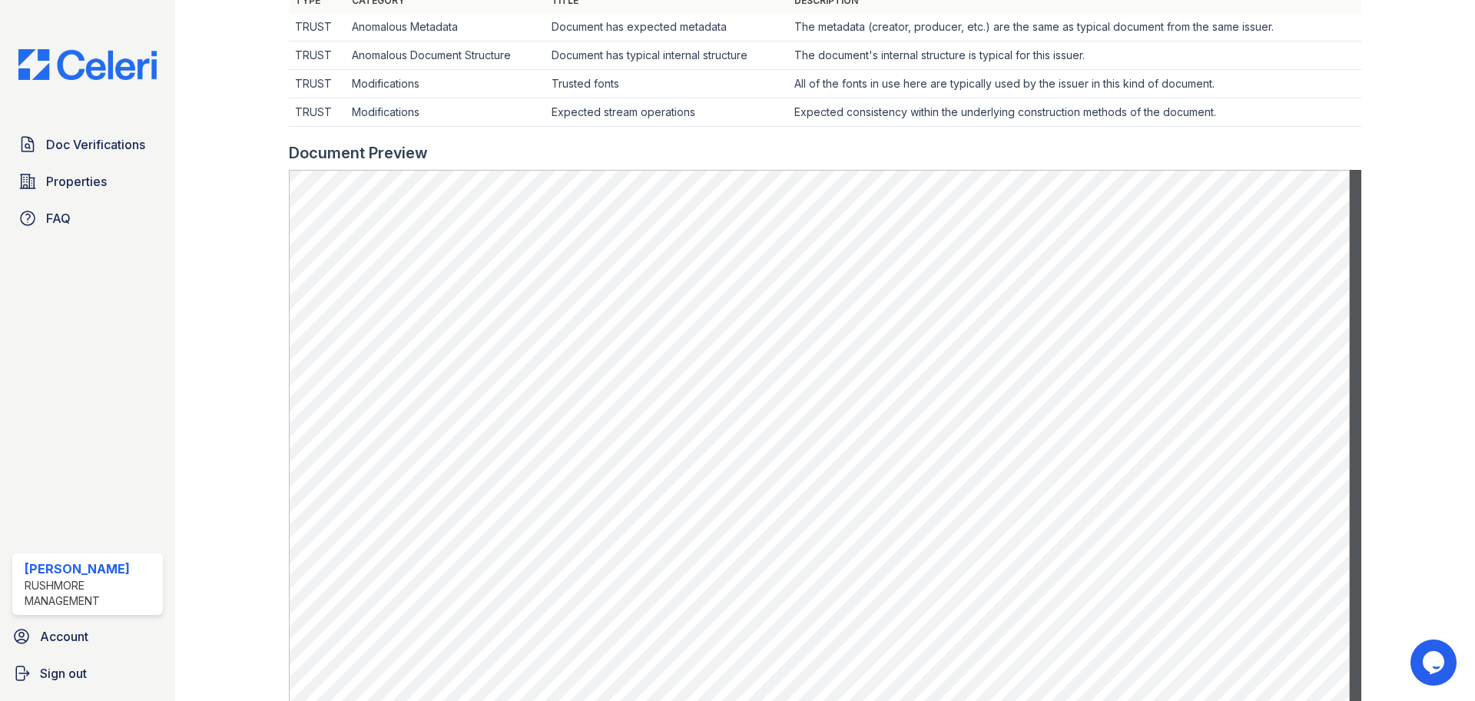
scroll to position [538, 0]
